Goal: Information Seeking & Learning: Learn about a topic

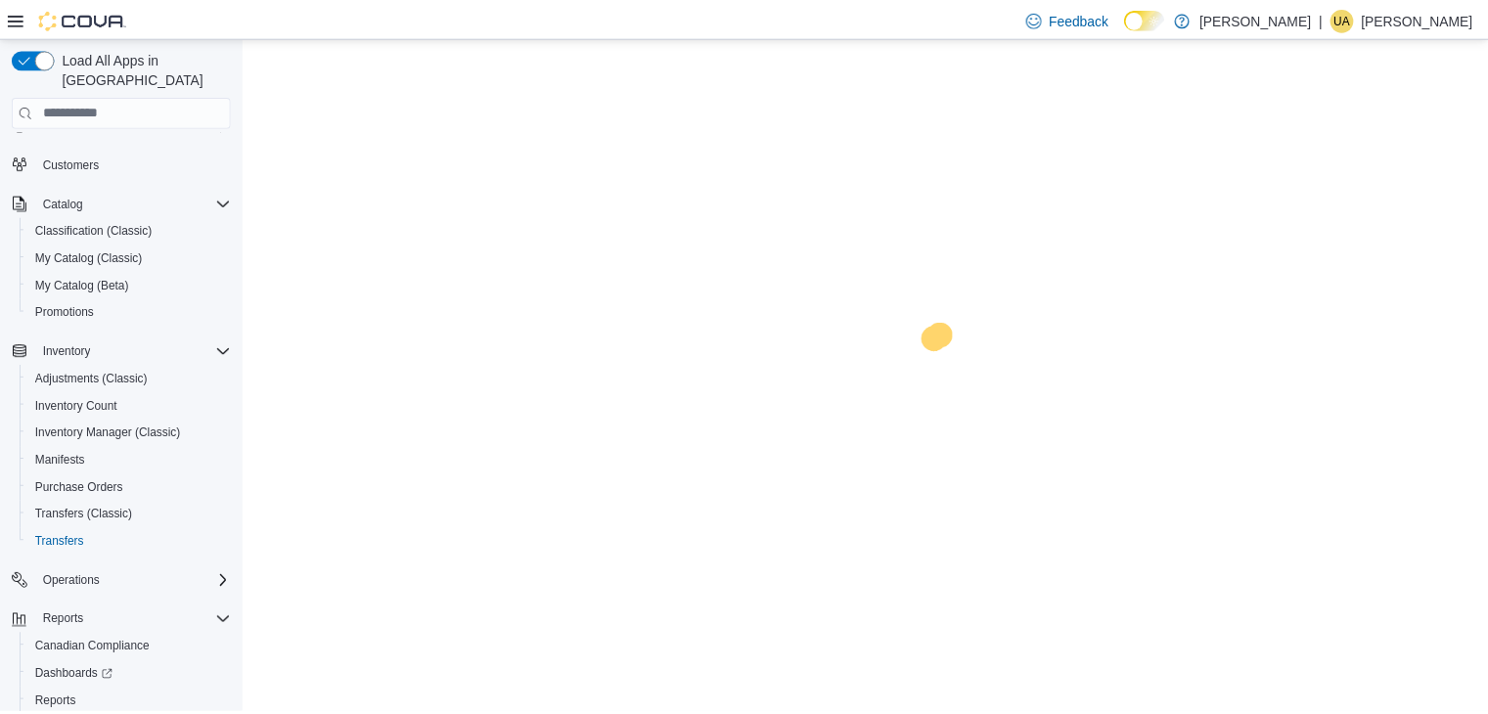
scroll to position [138, 0]
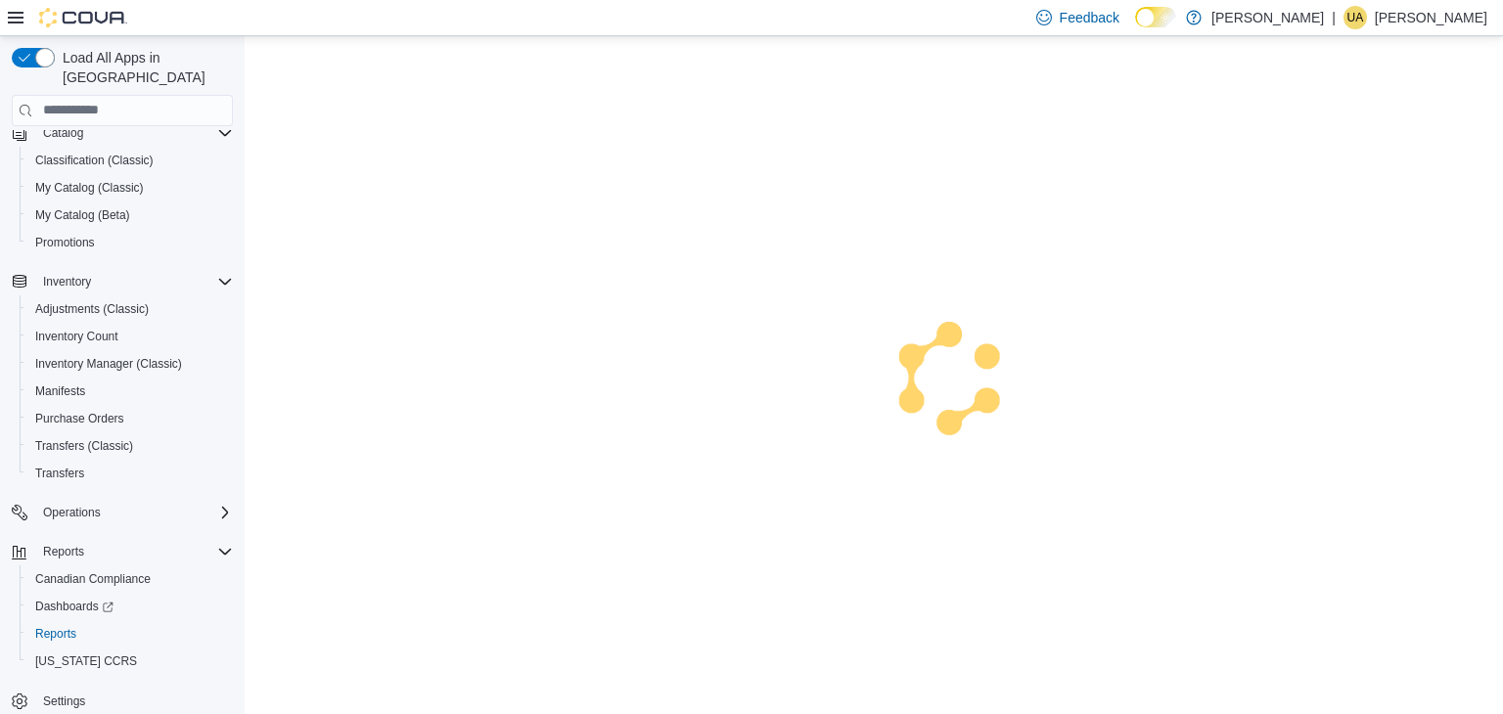
click at [59, 626] on span "Reports" at bounding box center [55, 634] width 41 height 16
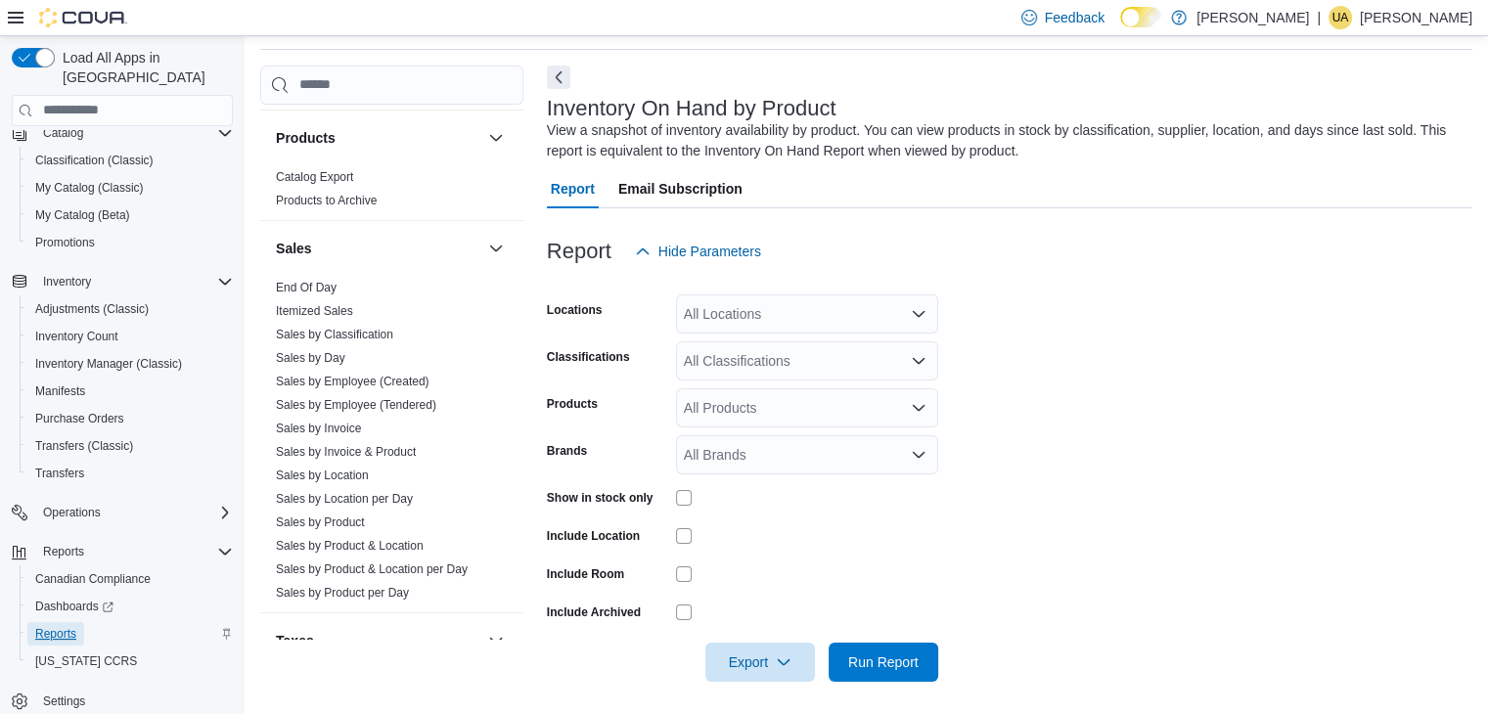
scroll to position [1252, 0]
click at [317, 470] on link "Sales by Location" at bounding box center [322, 471] width 93 height 14
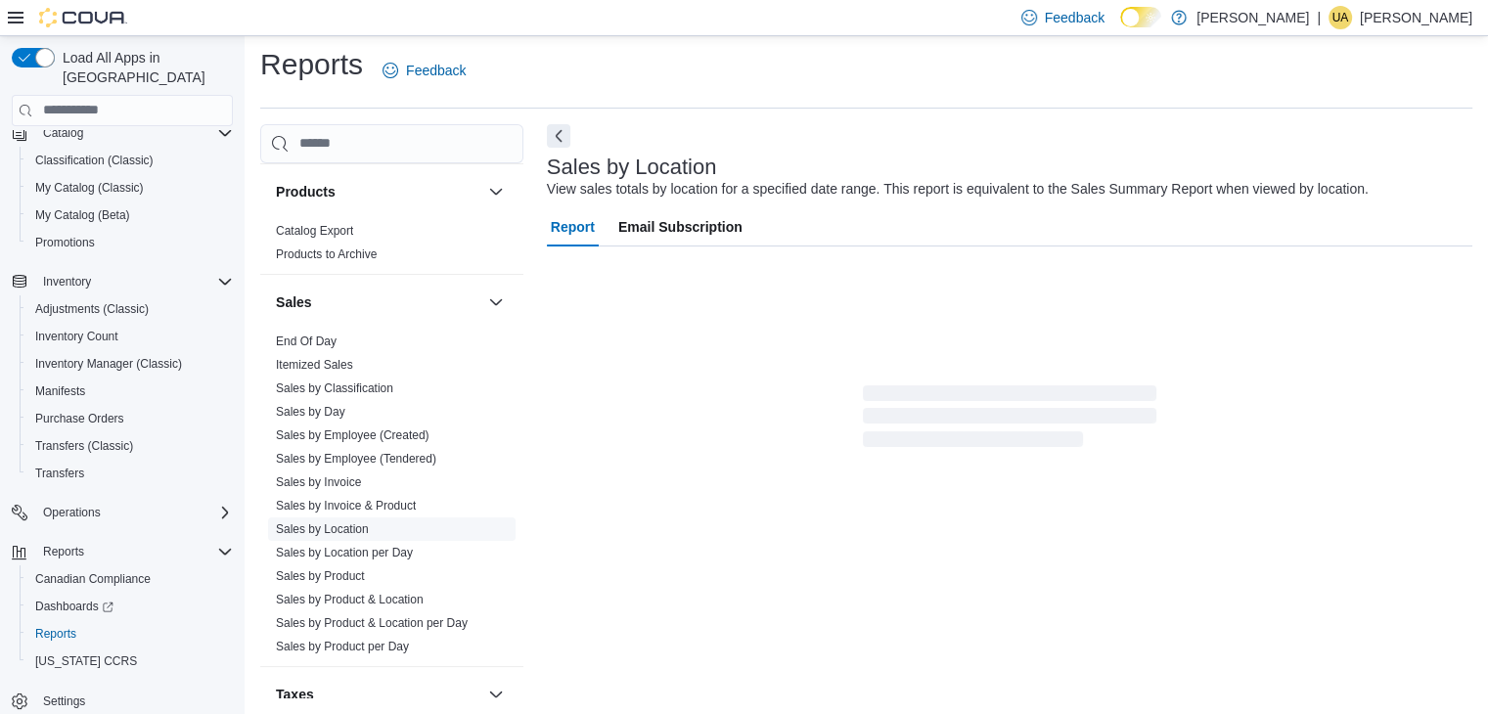
scroll to position [39, 0]
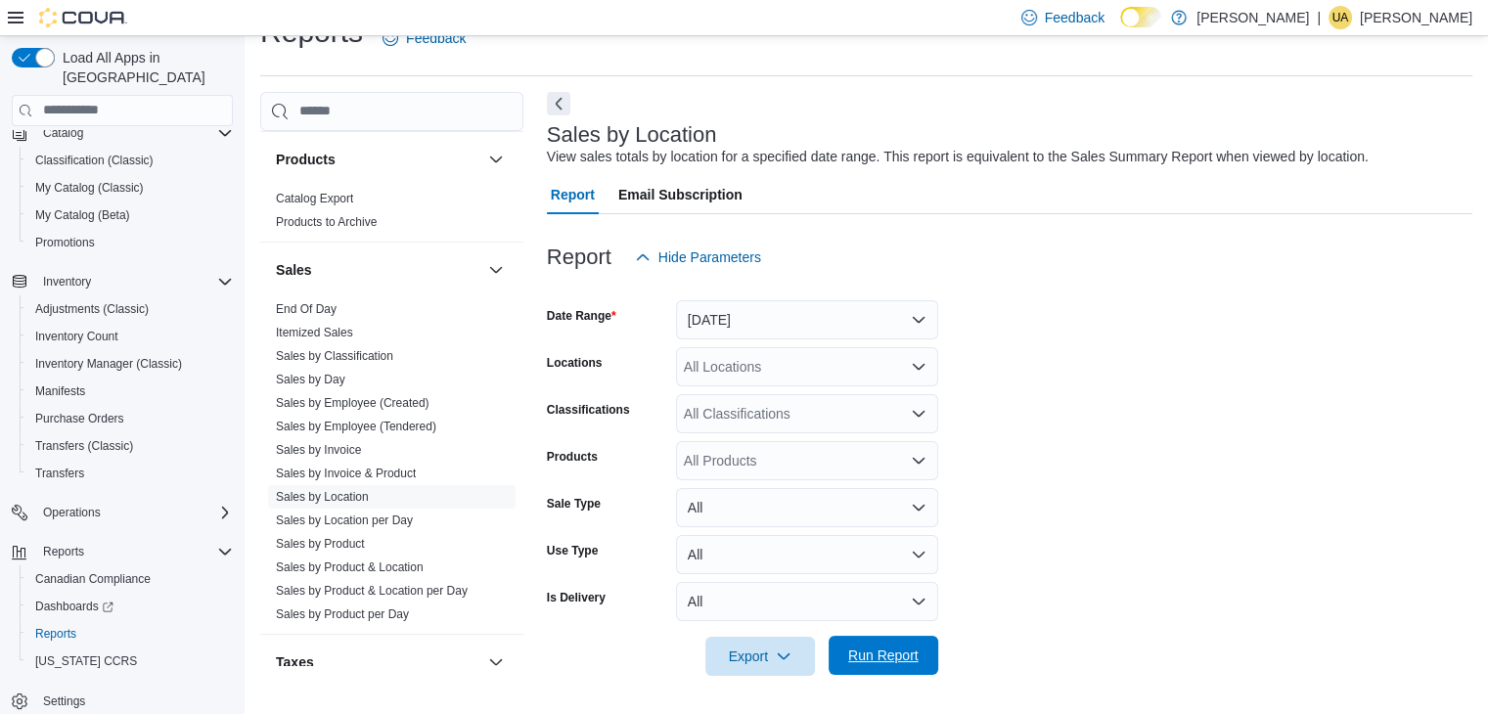
click at [877, 661] on span "Run Report" at bounding box center [883, 656] width 70 height 20
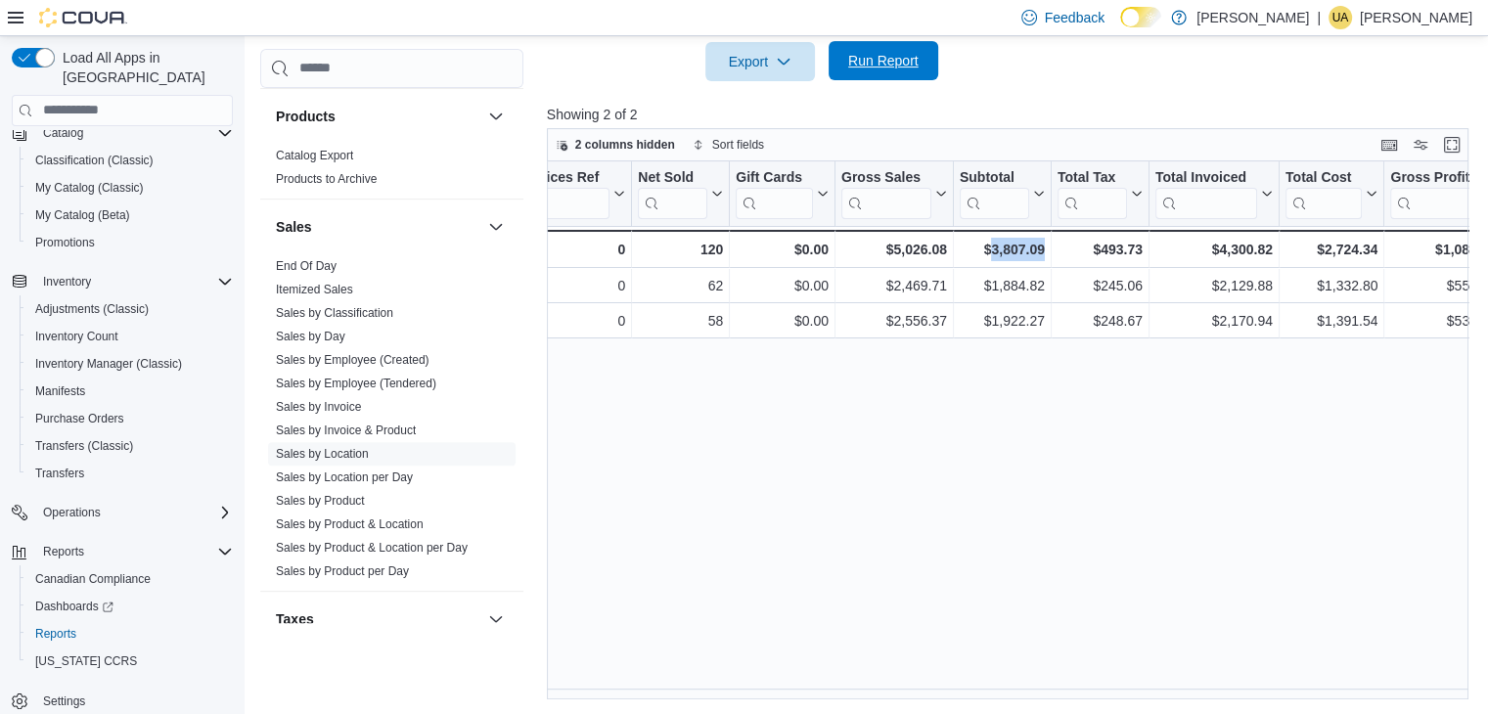
scroll to position [0, 420]
